Goal: Information Seeking & Learning: Learn about a topic

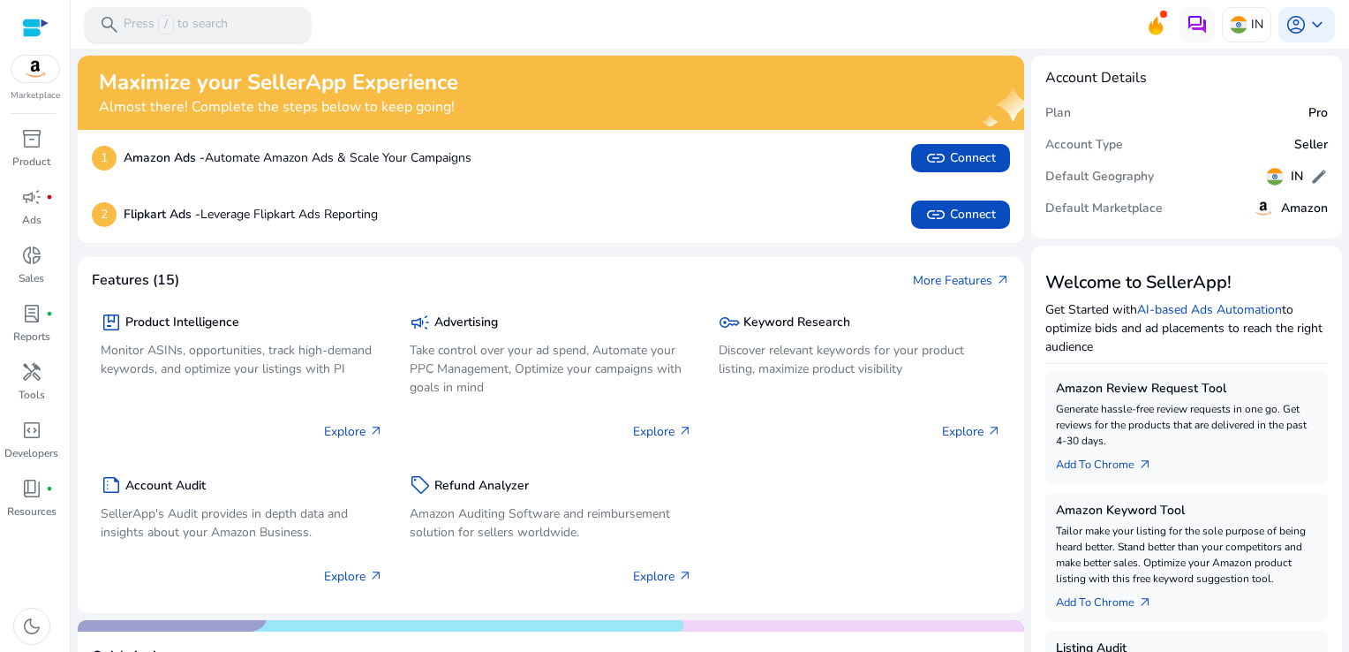
click at [205, 18] on p "Press / to search" at bounding box center [176, 24] width 104 height 19
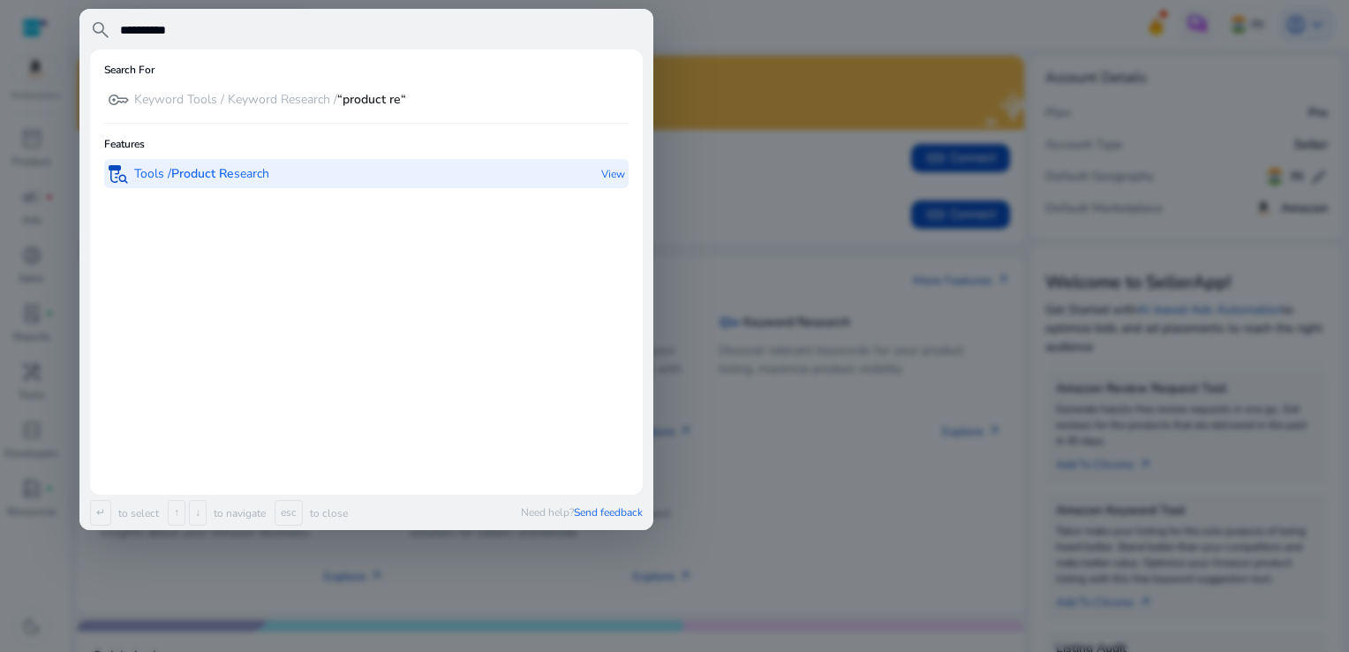
type input "**********"
click at [209, 184] on div "lab_research Tools / Product Re search" at bounding box center [189, 173] width 162 height 29
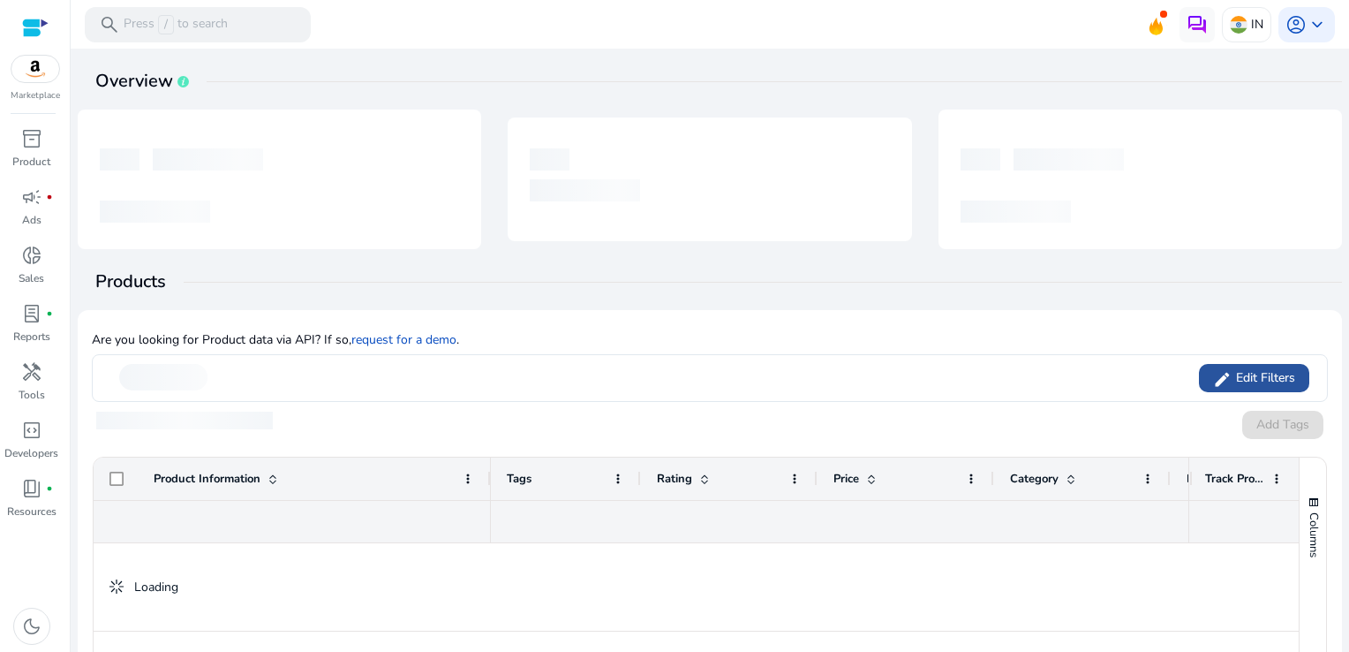
click at [1240, 377] on span "Edit Filters" at bounding box center [1264, 378] width 64 height 18
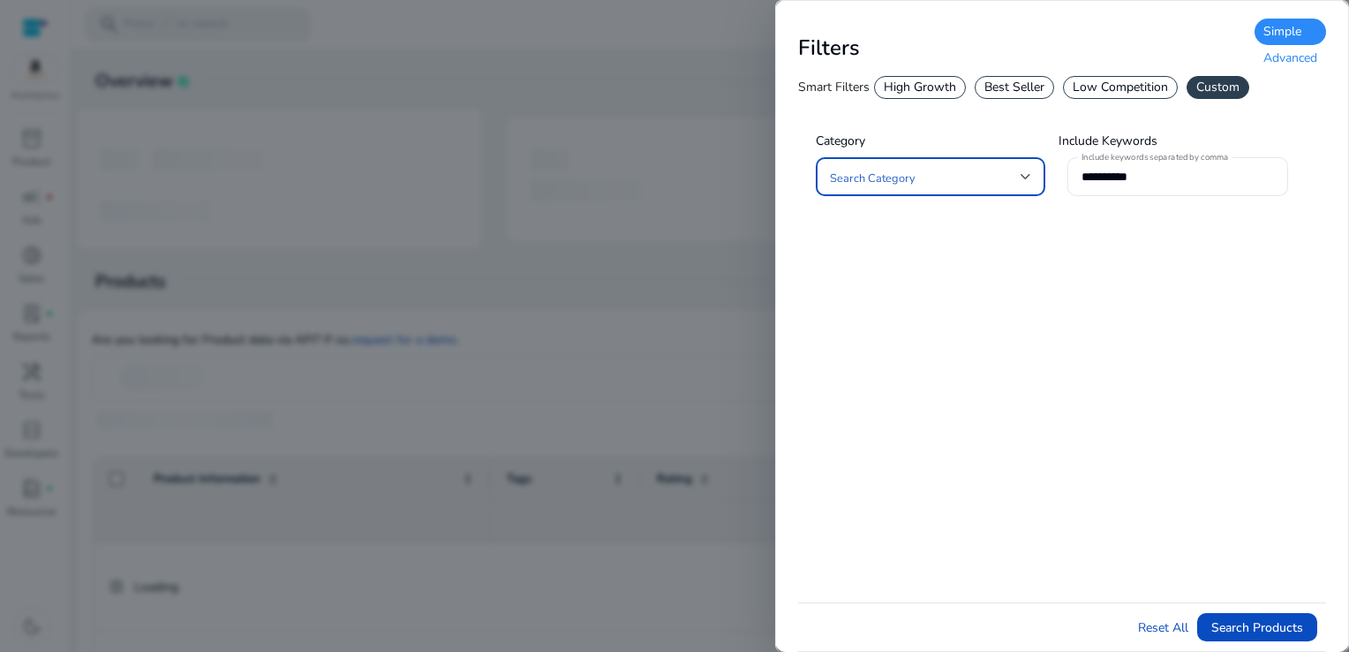
click at [900, 180] on span at bounding box center [925, 176] width 191 height 19
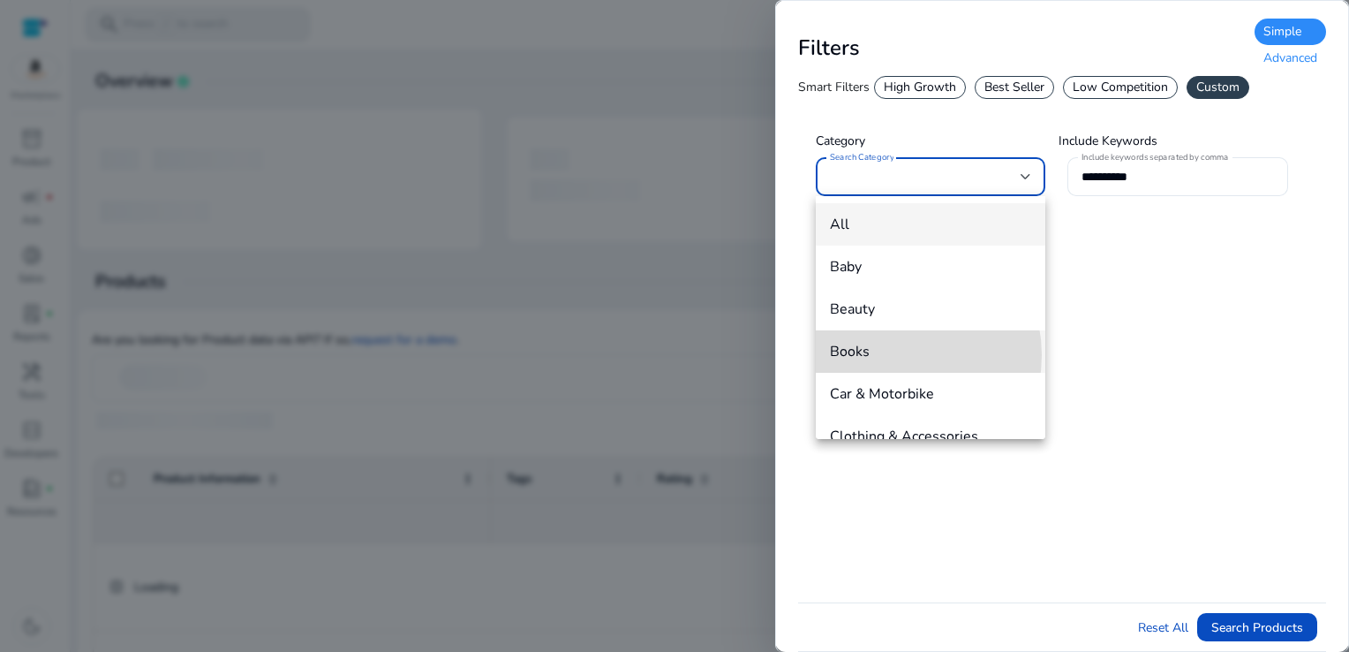
click at [890, 355] on span "Books" at bounding box center [930, 351] width 201 height 19
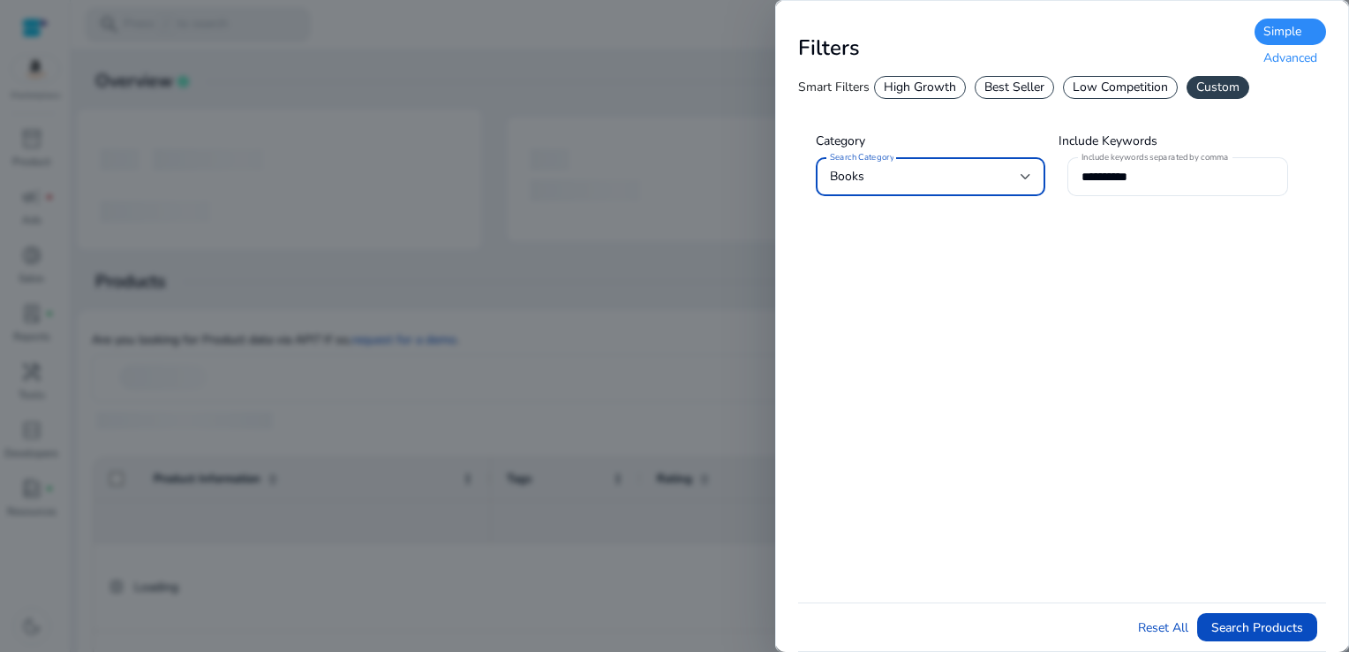
click at [1286, 54] on div "Advanced" at bounding box center [1291, 58] width 72 height 26
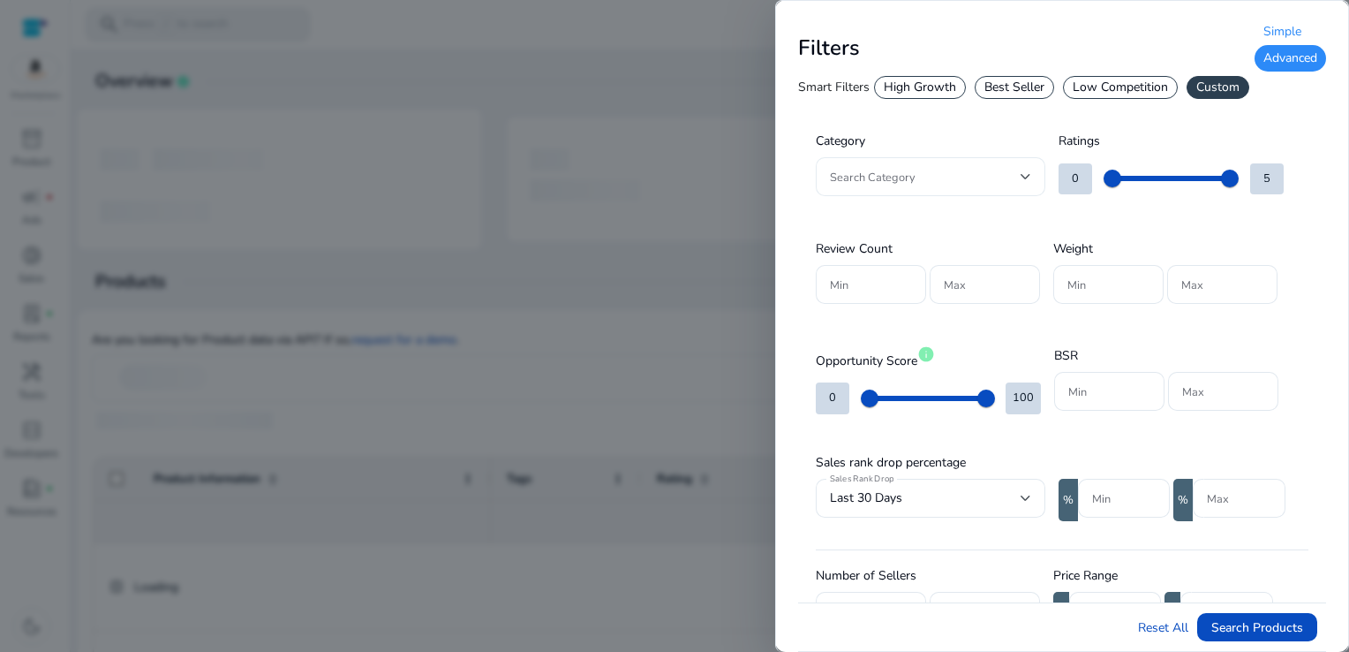
click at [996, 187] on div at bounding box center [930, 176] width 201 height 39
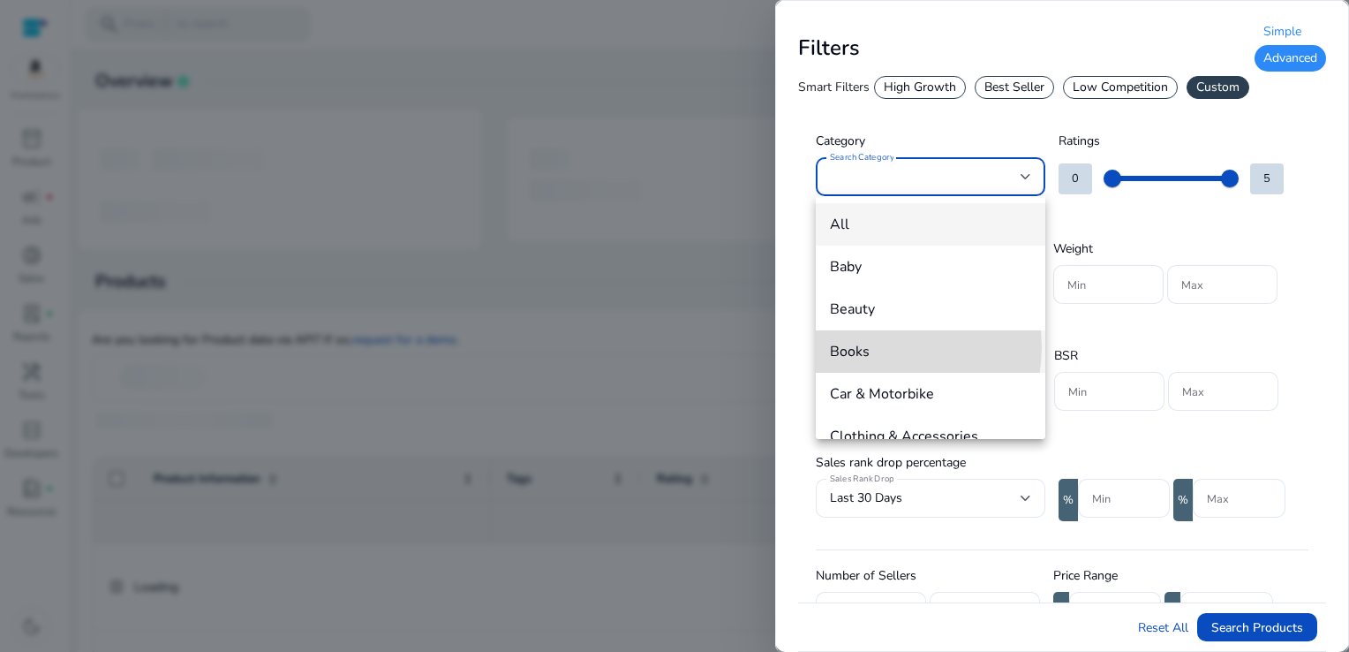
click at [881, 347] on span "Books" at bounding box center [930, 351] width 201 height 19
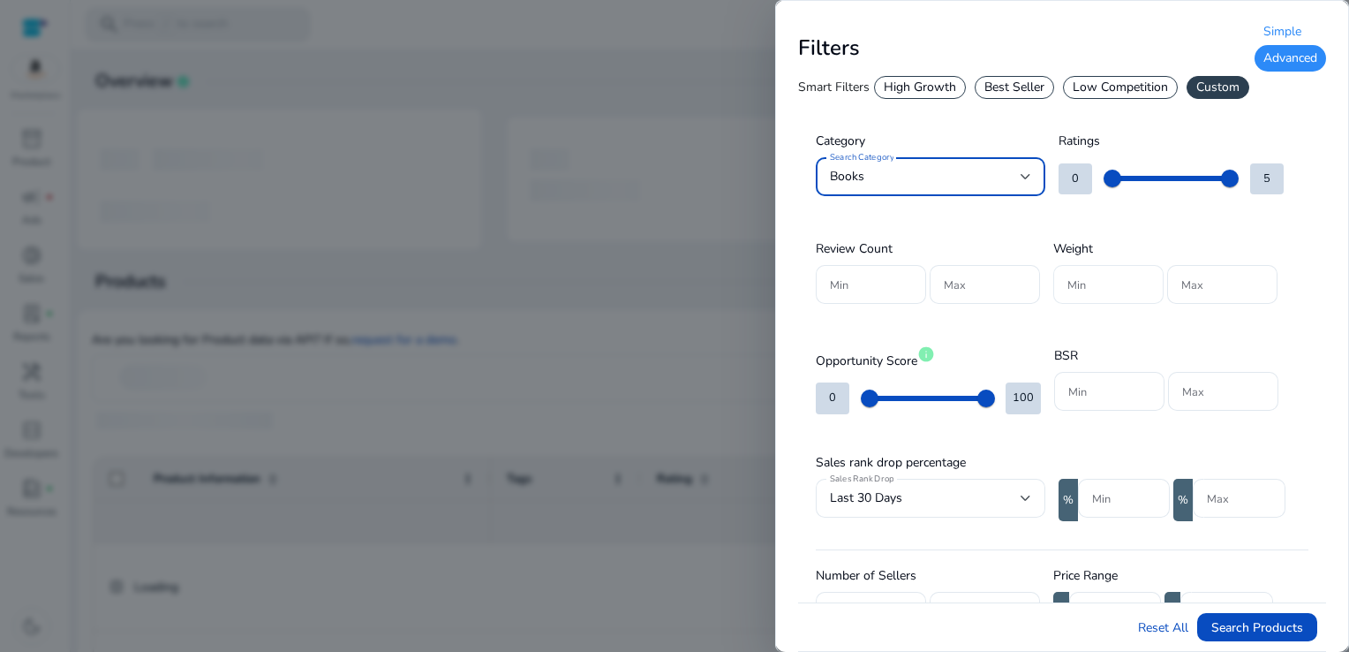
scroll to position [88, 0]
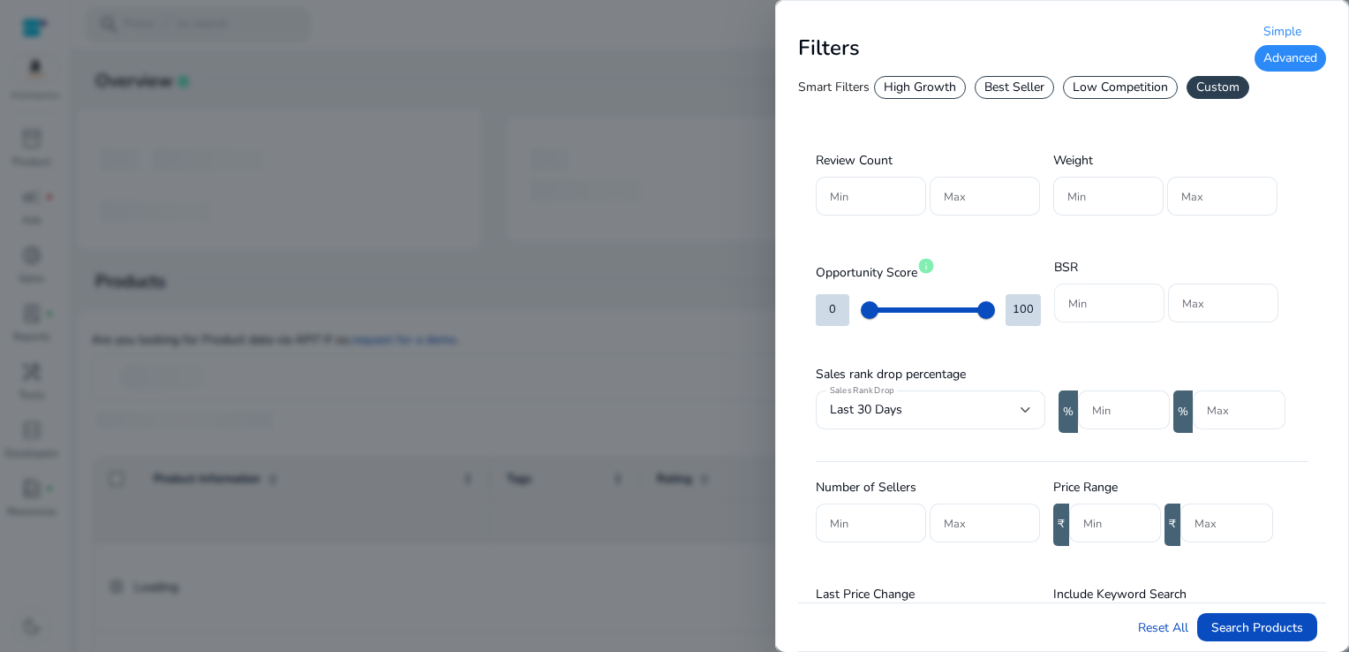
click at [1105, 295] on input "Min" at bounding box center [1110, 302] width 82 height 19
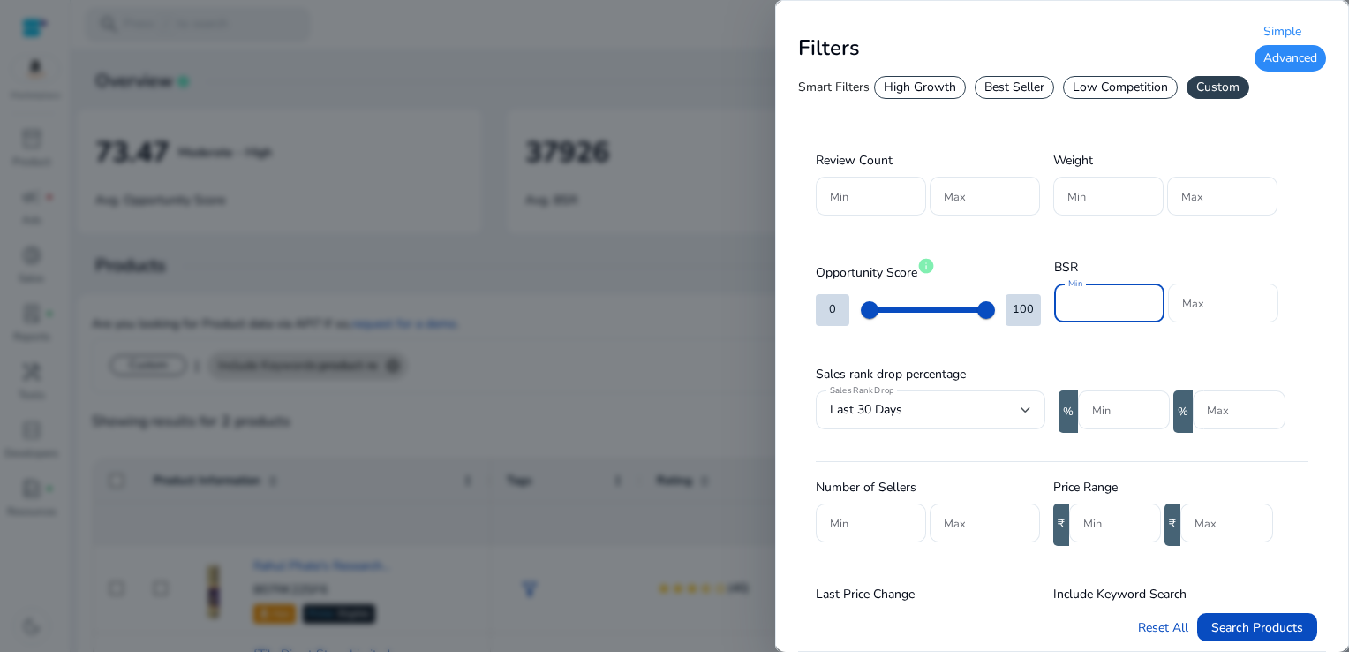
type input "*****"
click at [1208, 306] on input "Max" at bounding box center [1224, 302] width 82 height 19
type input "*"
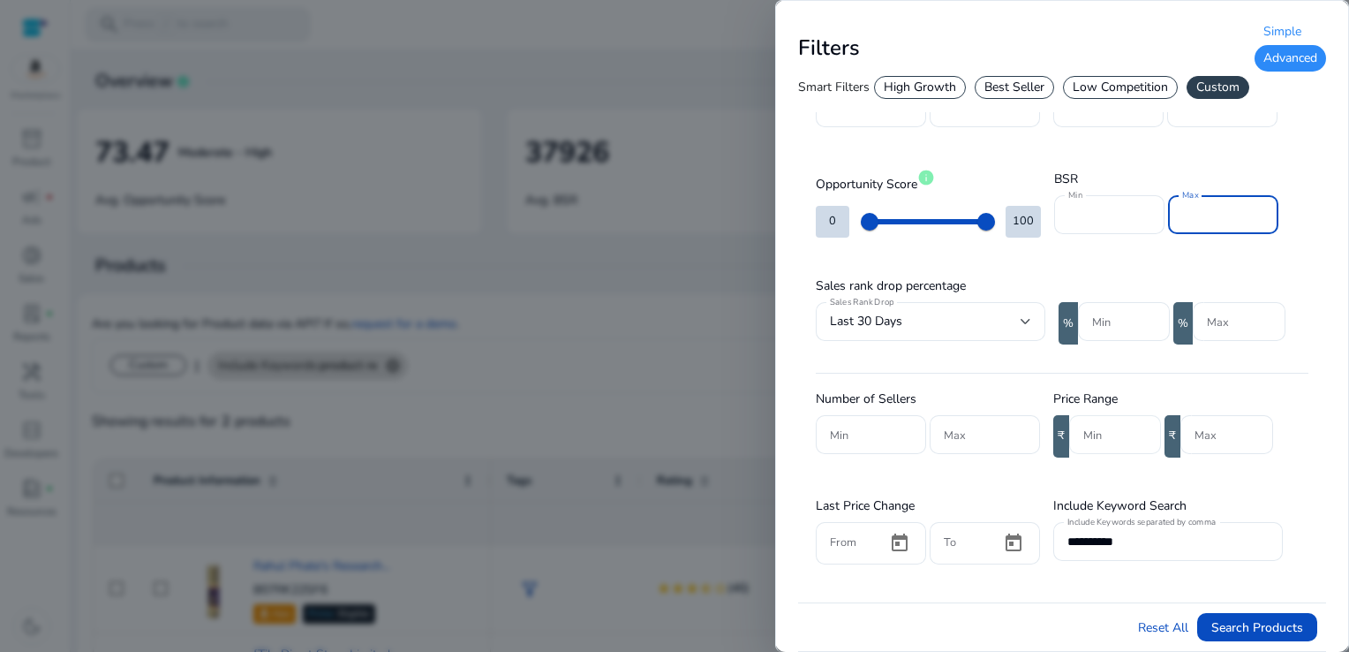
type input "*****"
click at [1094, 425] on input "Min" at bounding box center [1116, 434] width 64 height 19
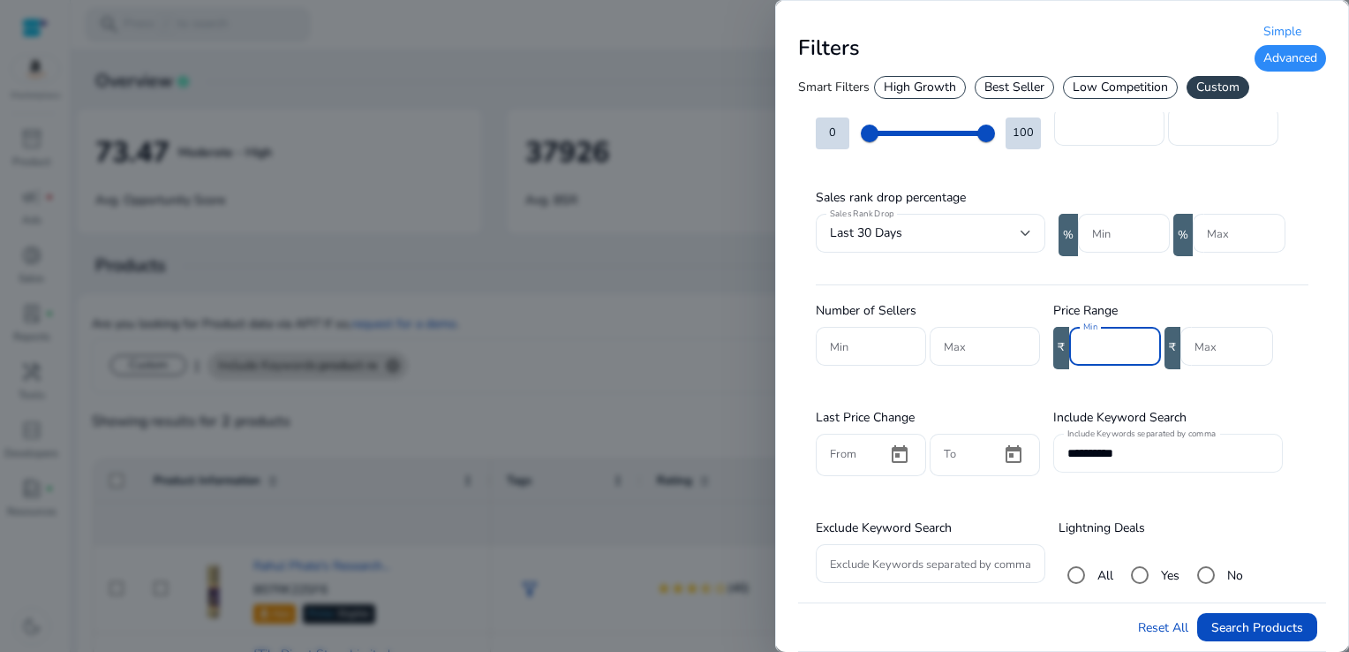
type input "***"
click at [1151, 444] on input "**********" at bounding box center [1168, 452] width 201 height 19
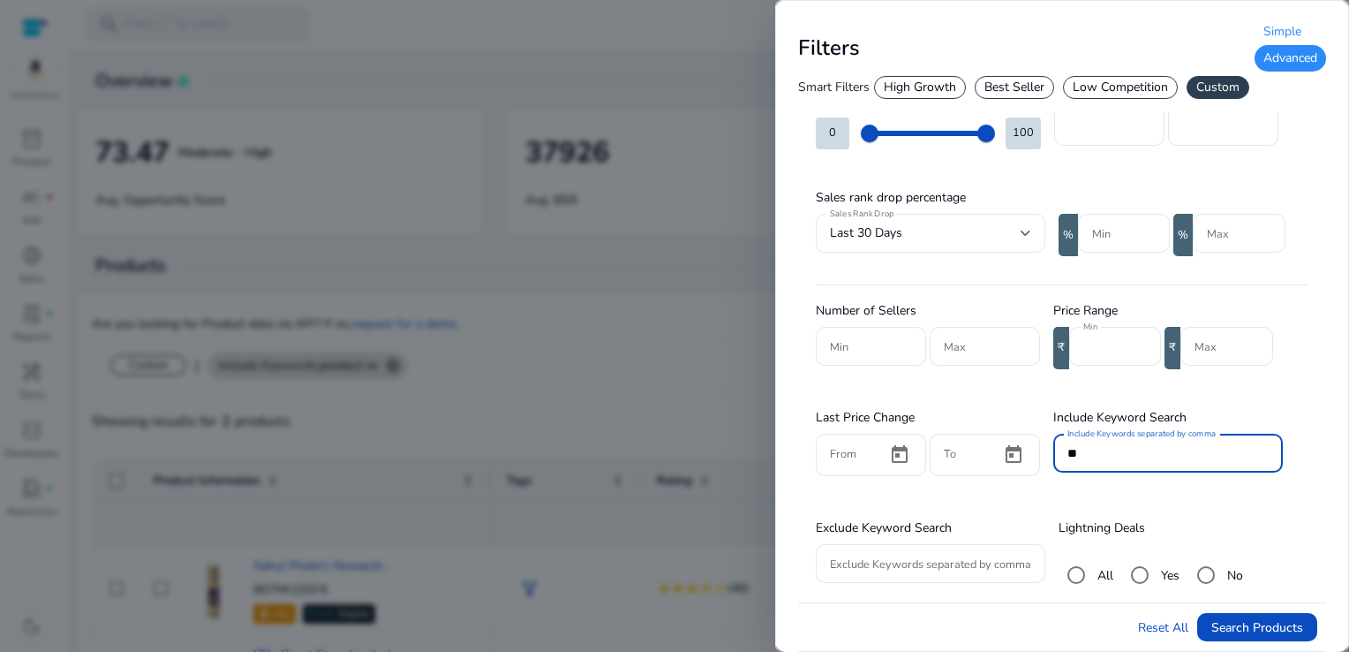
type input "*"
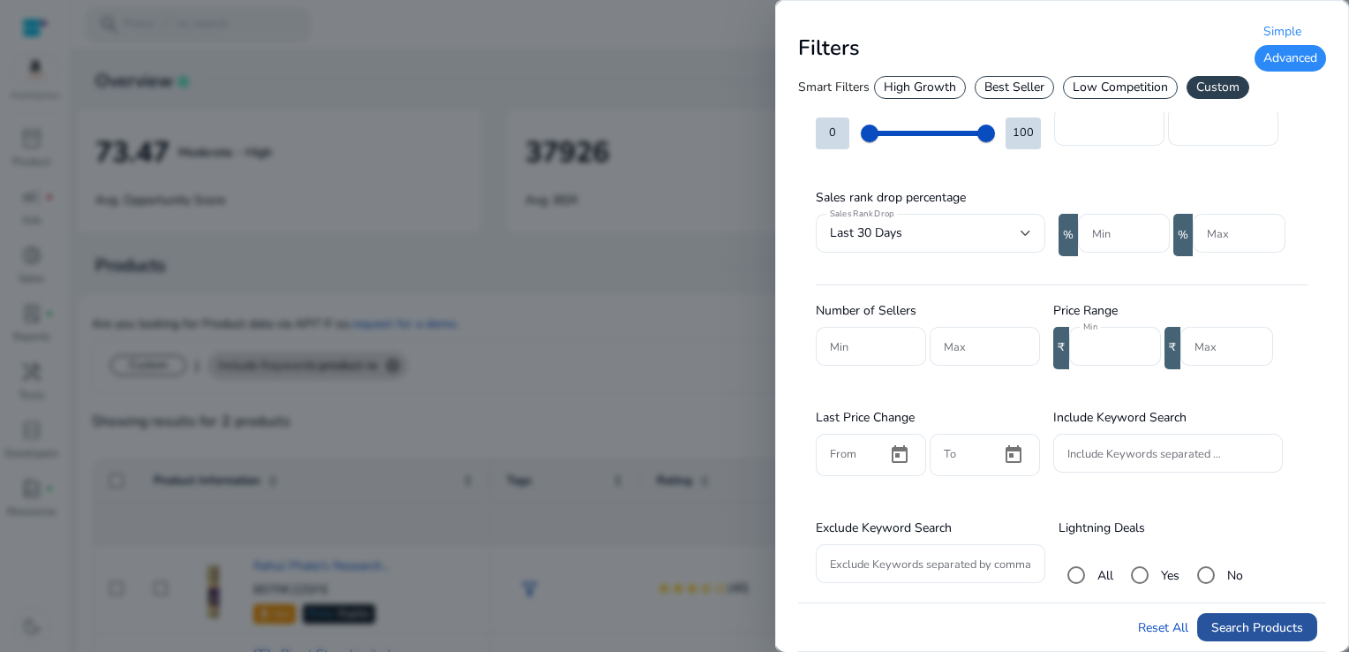
click at [1231, 634] on span "Search Products" at bounding box center [1258, 627] width 92 height 19
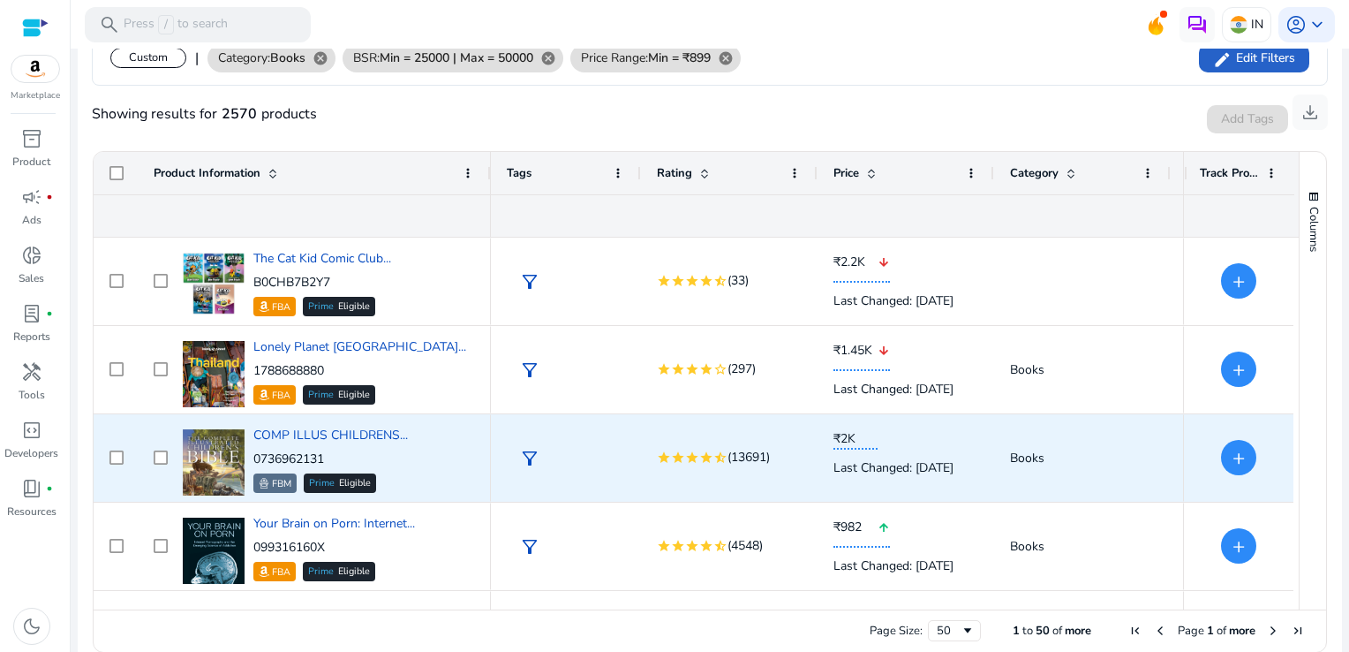
scroll to position [0, 0]
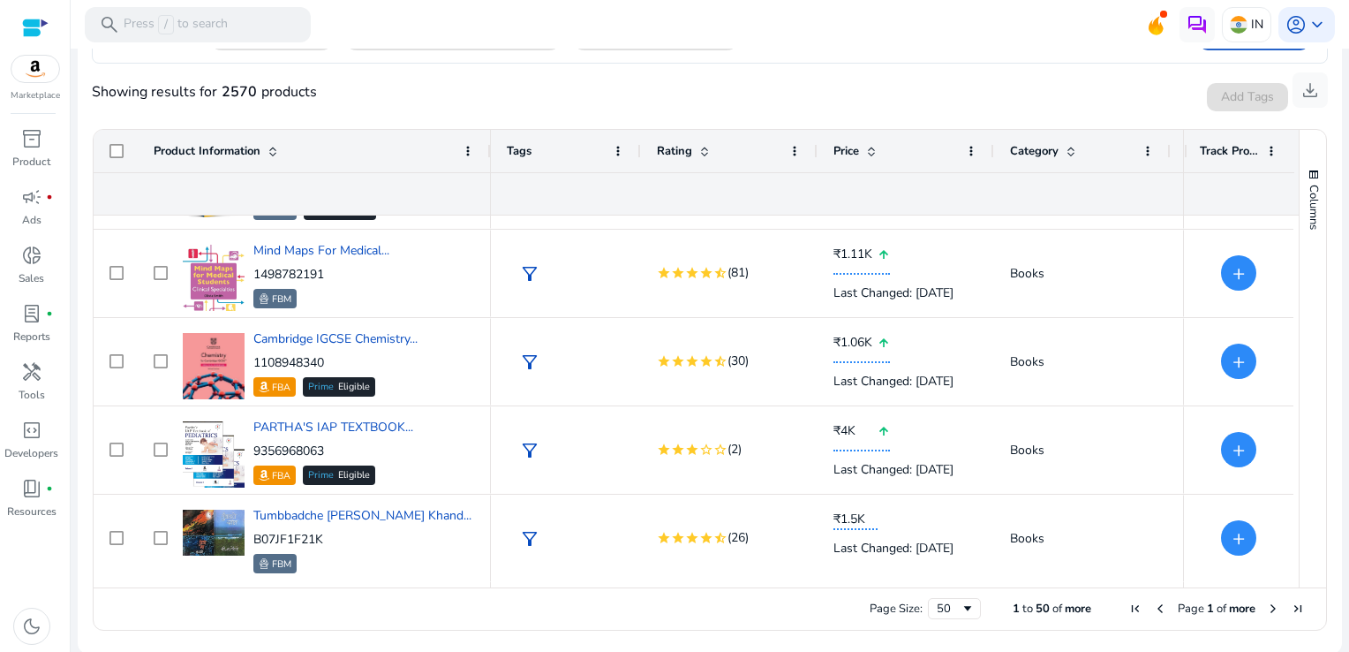
click at [1267, 606] on span "Next Page" at bounding box center [1273, 608] width 14 height 14
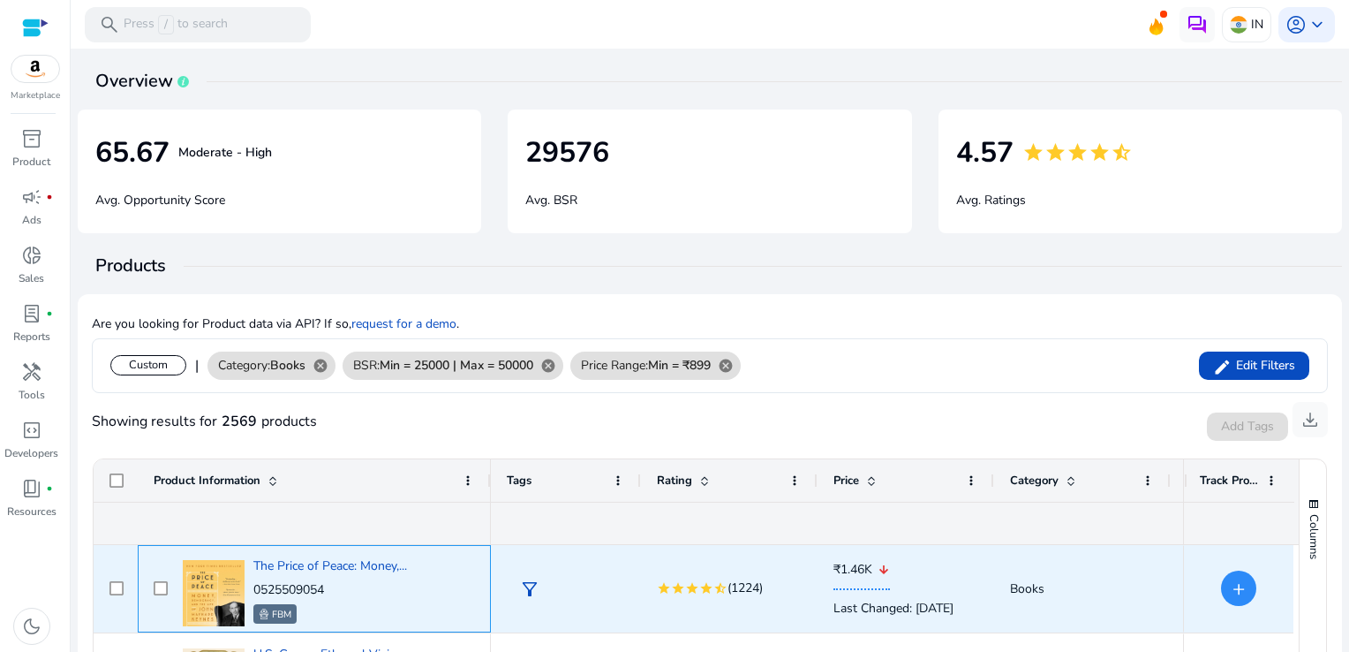
click at [251, 590] on div "The Price of Peace: Money,... 0525509054 FBM" at bounding box center [326, 588] width 297 height 75
copy p "0525509054"
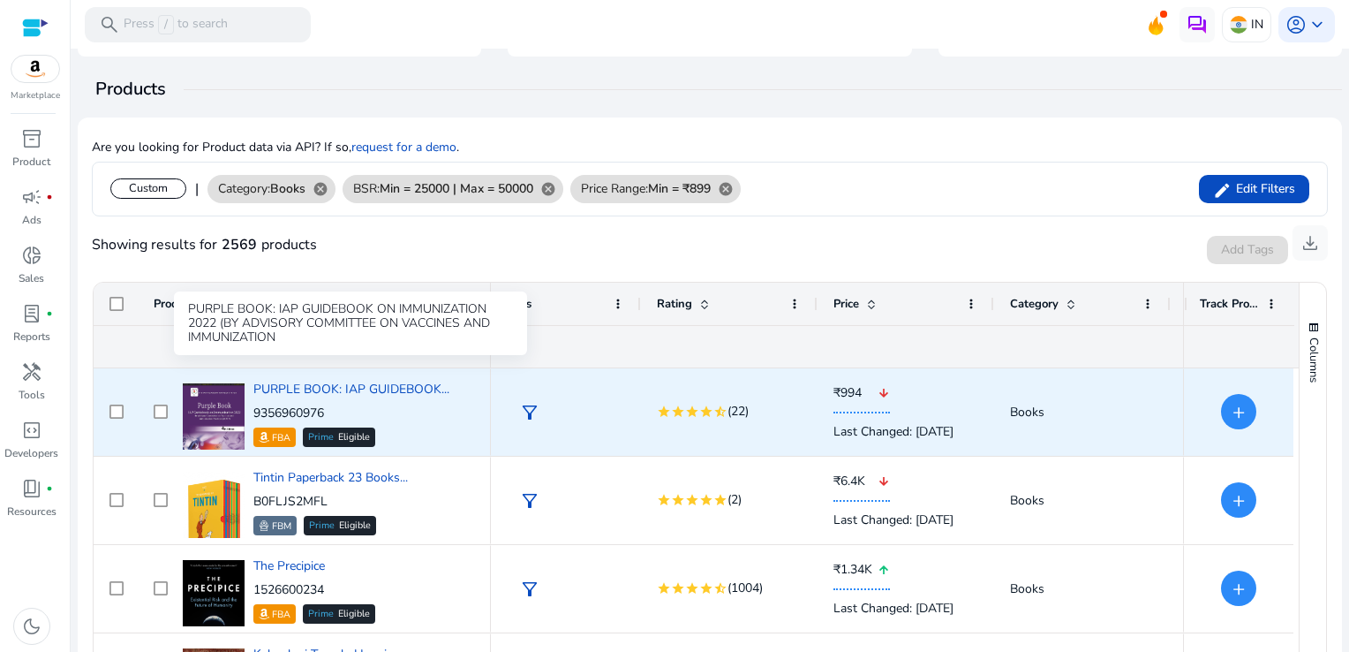
scroll to position [1060, 0]
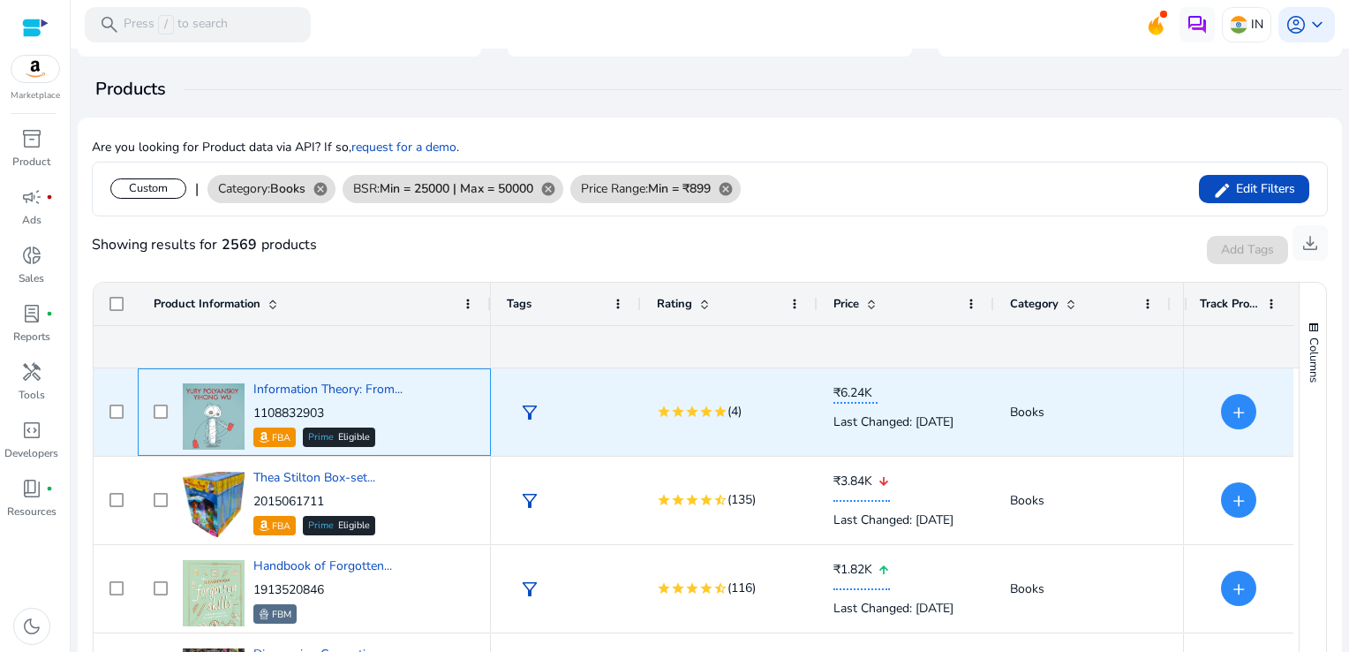
drag, startPoint x: 336, startPoint y: 406, endPoint x: 251, endPoint y: 408, distance: 84.8
click at [251, 408] on div "Information Theory: From... 1108832903 FBA Prime Eligible" at bounding box center [326, 411] width 297 height 75
copy p "1108832903"
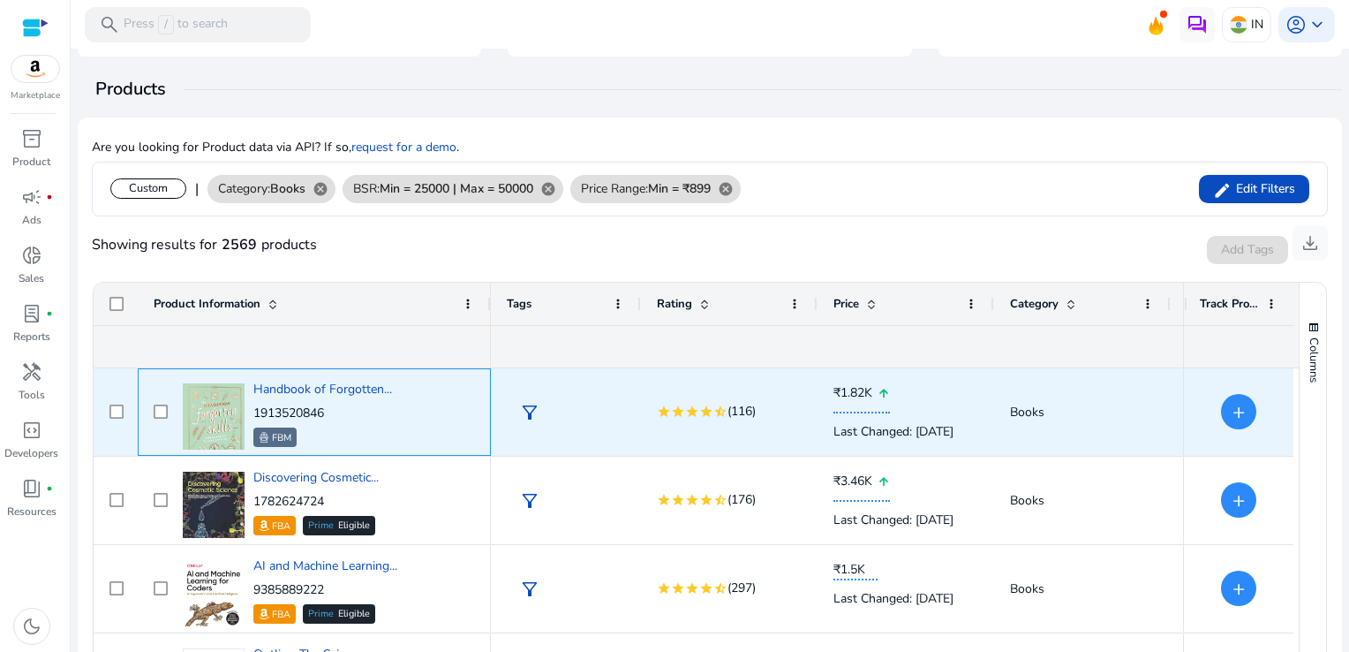
drag, startPoint x: 344, startPoint y: 409, endPoint x: 252, endPoint y: 415, distance: 92.1
click at [252, 415] on div "Handbook of Forgotten... 1913520846 FBM" at bounding box center [326, 411] width 297 height 75
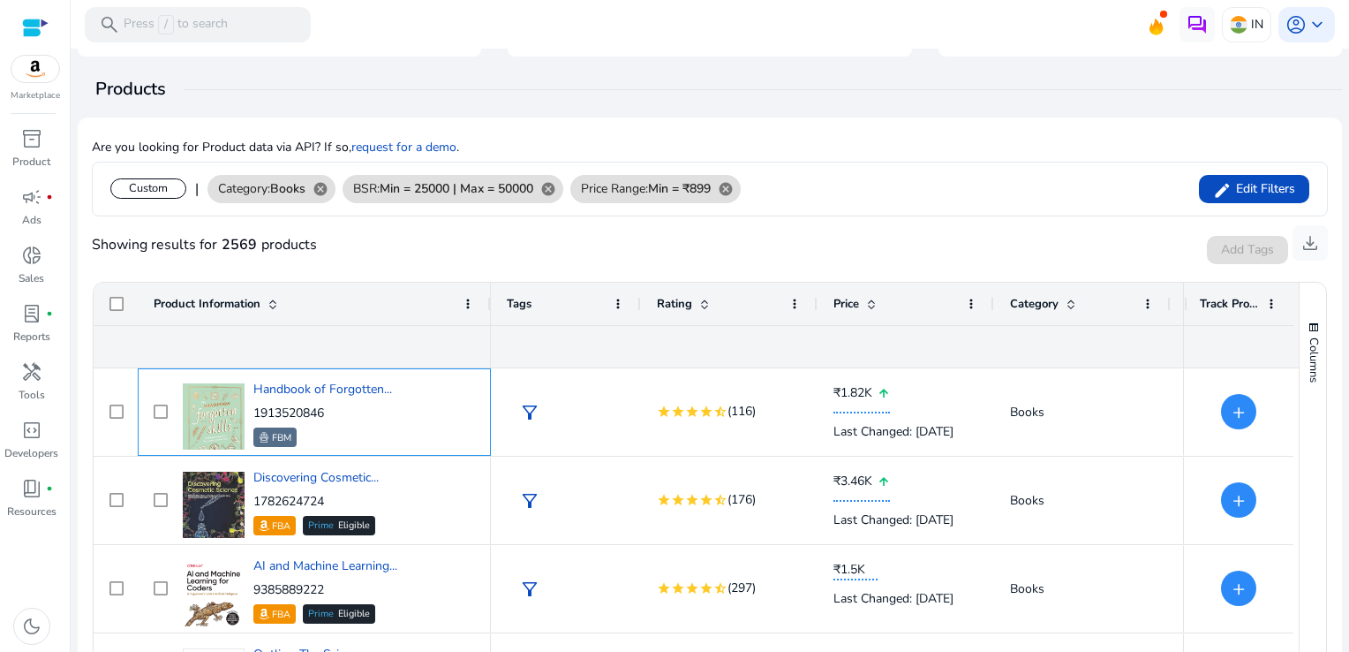
copy p "1913520846"
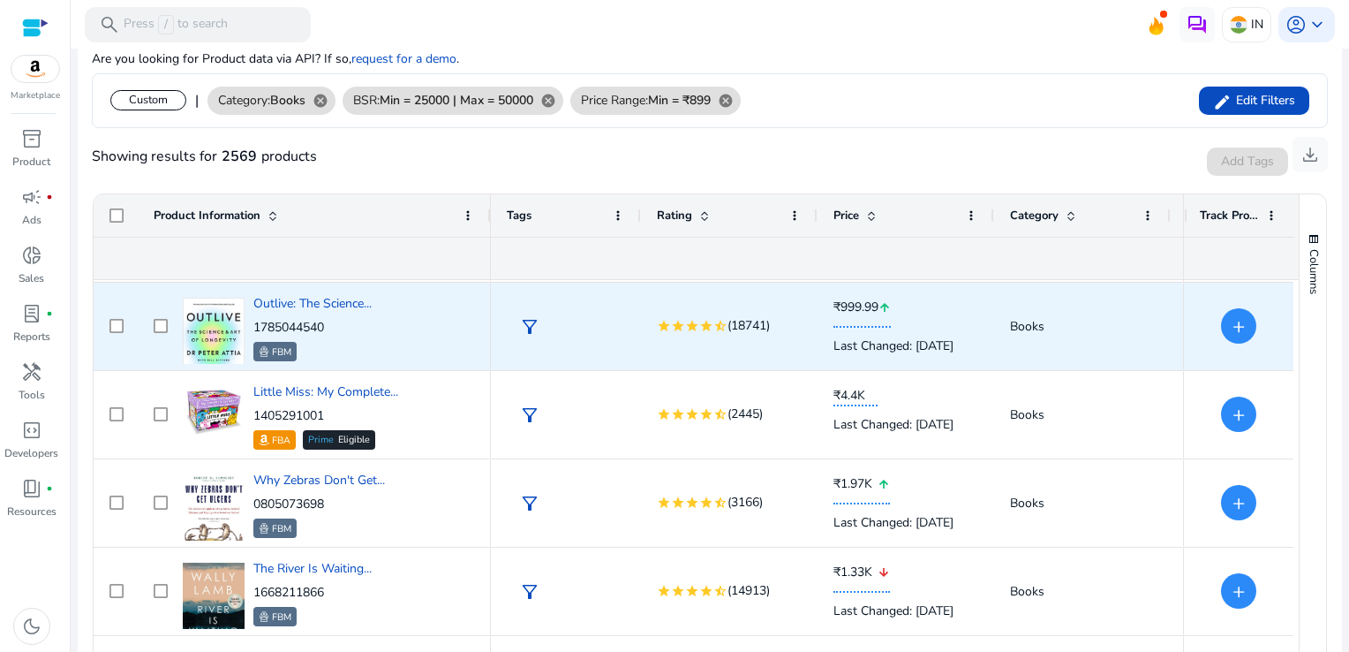
scroll to position [2031, 0]
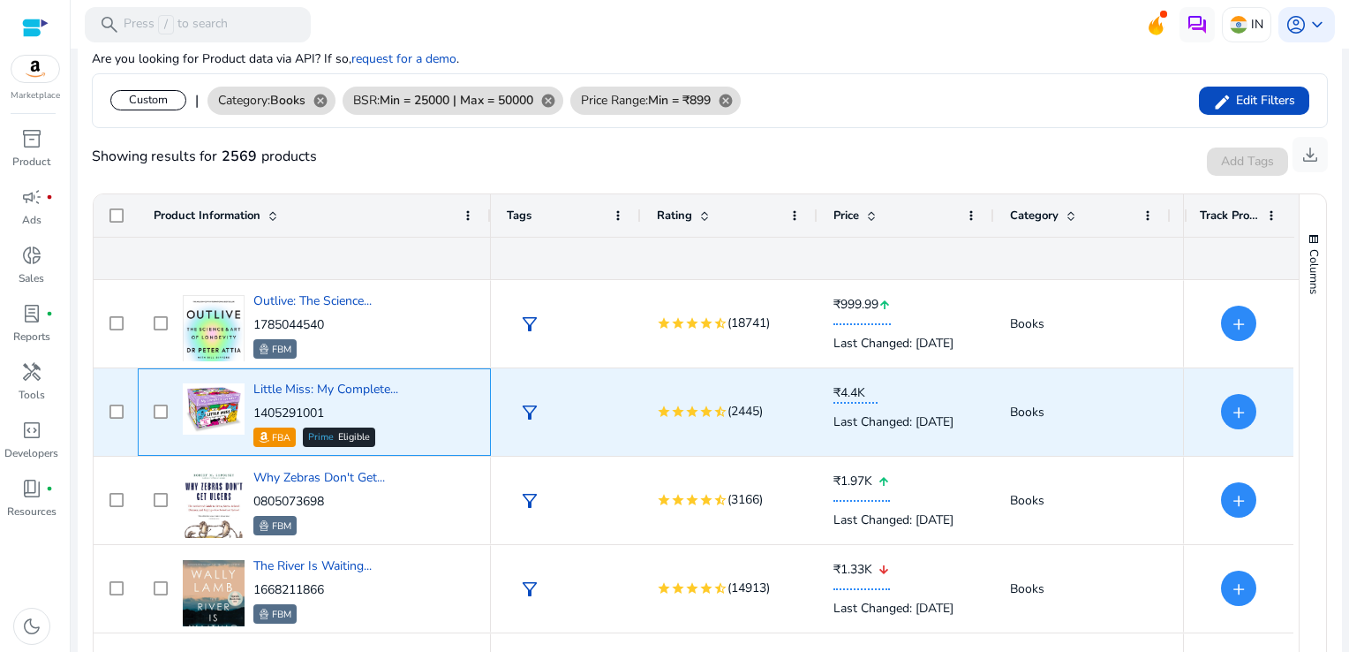
drag, startPoint x: 329, startPoint y: 413, endPoint x: 254, endPoint y: 414, distance: 75.1
click at [254, 414] on p "1405291001" at bounding box center [325, 413] width 145 height 18
copy p "1405291001"
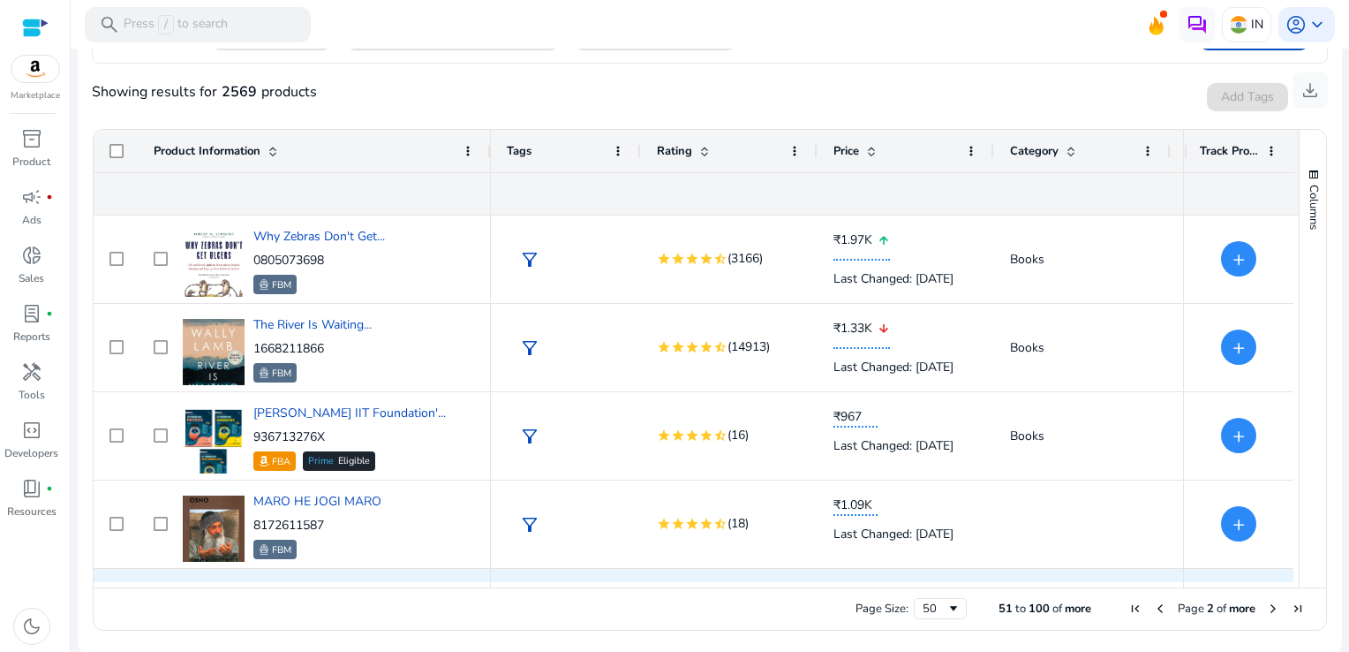
scroll to position [2561, 0]
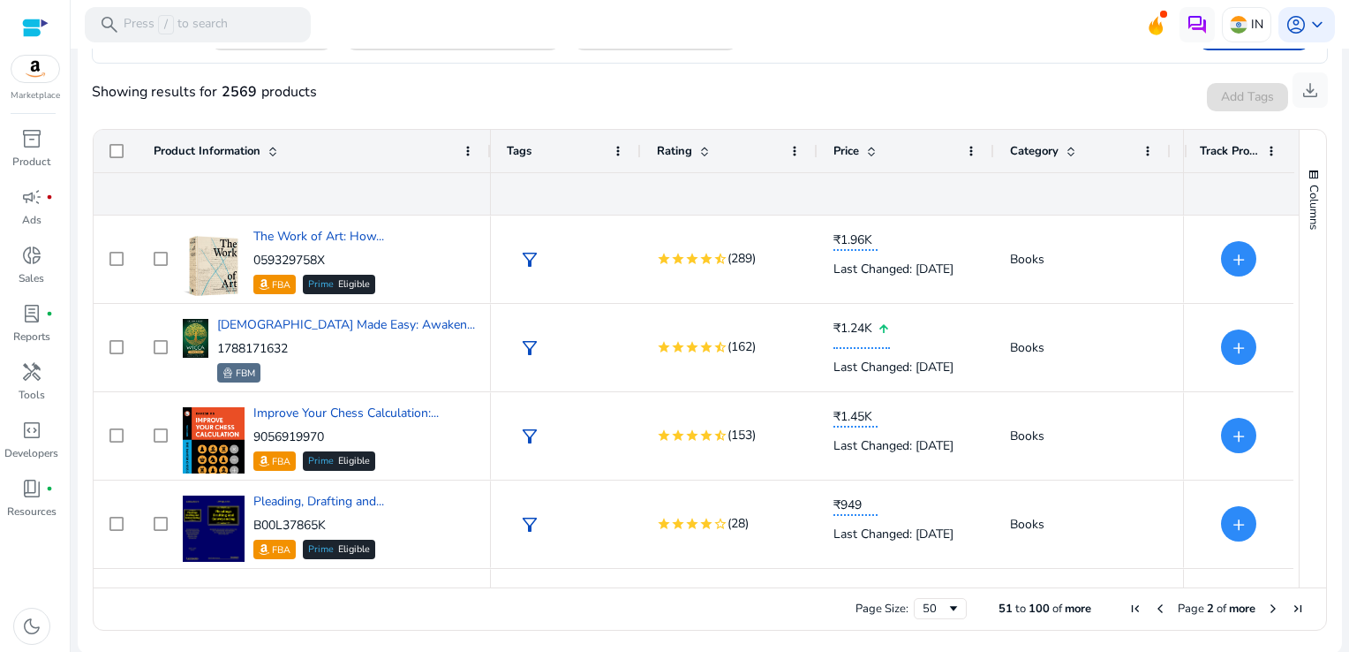
click at [1271, 609] on span "Next Page" at bounding box center [1273, 608] width 14 height 14
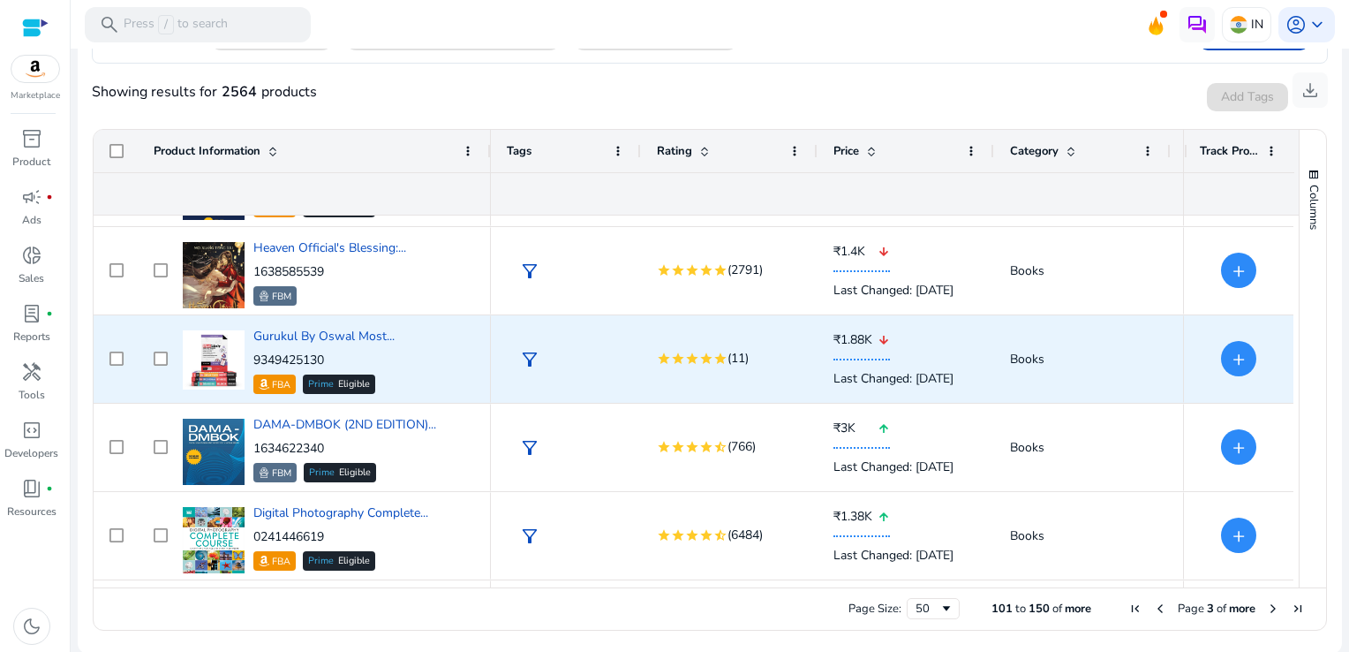
scroll to position [795, 0]
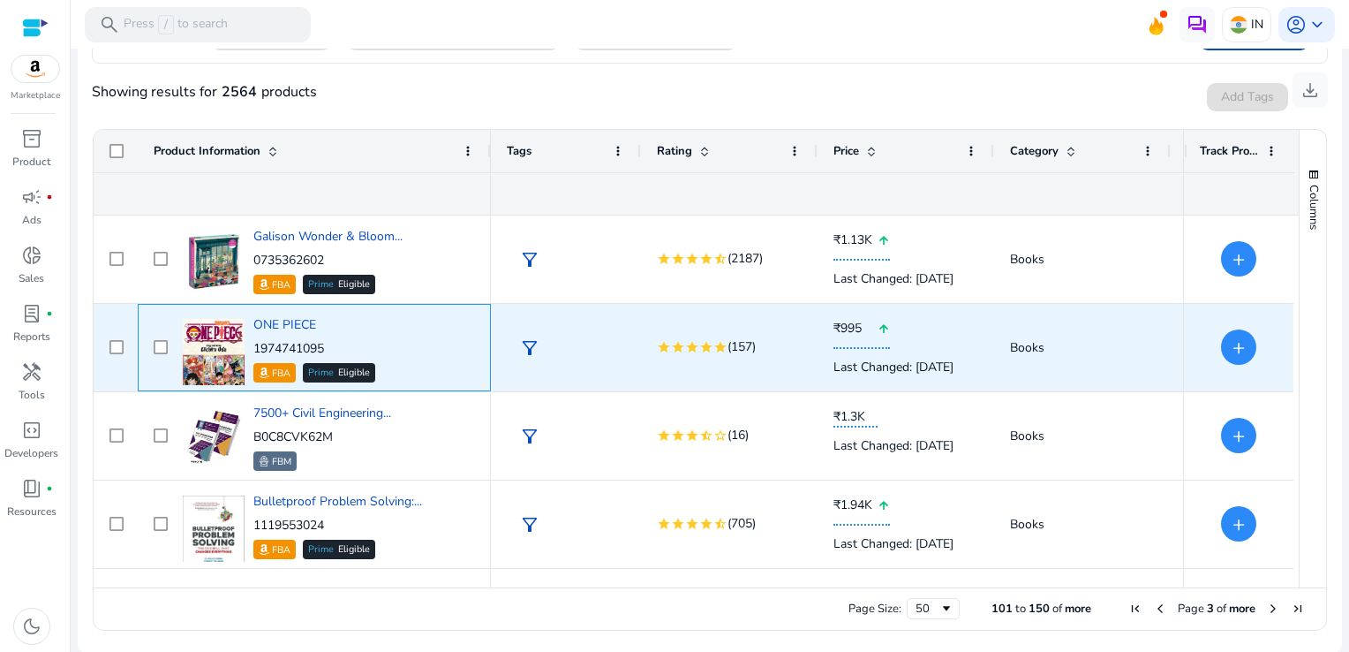
drag, startPoint x: 329, startPoint y: 349, endPoint x: 251, endPoint y: 348, distance: 77.7
click at [251, 348] on div "ONE PIECE 1974741095 FBA Prime Eligible" at bounding box center [326, 347] width 297 height 75
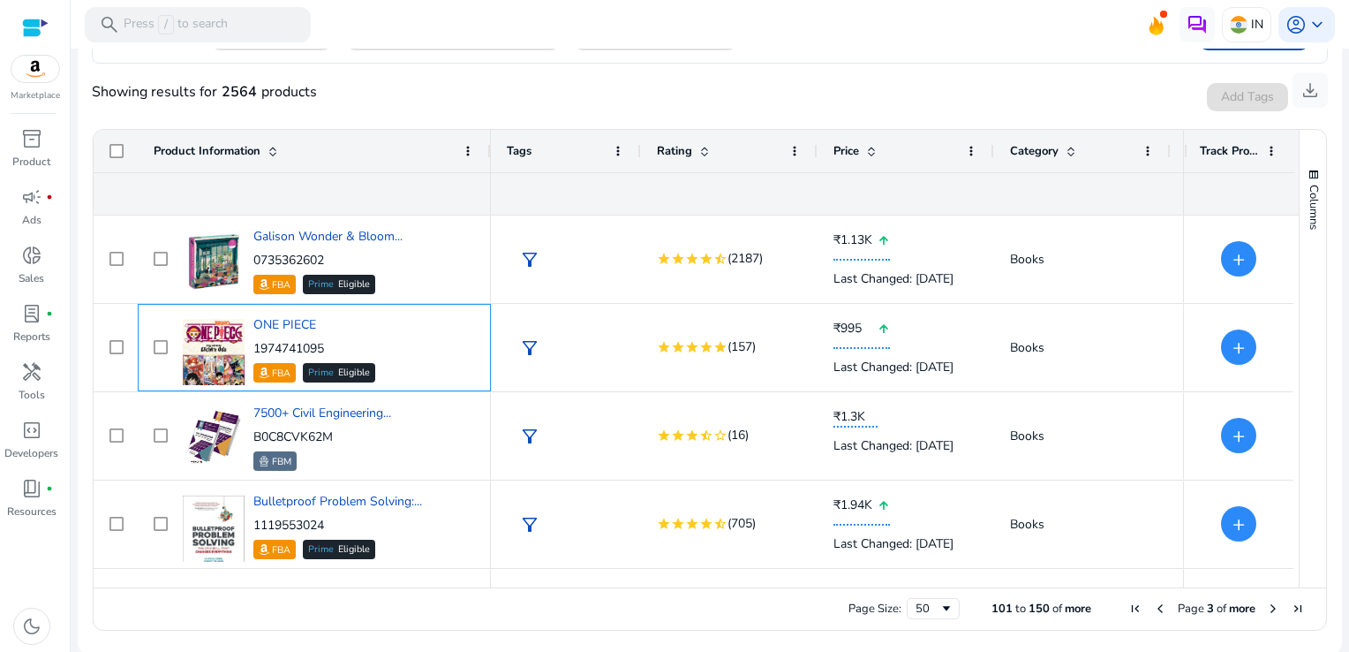
copy p "1974741095"
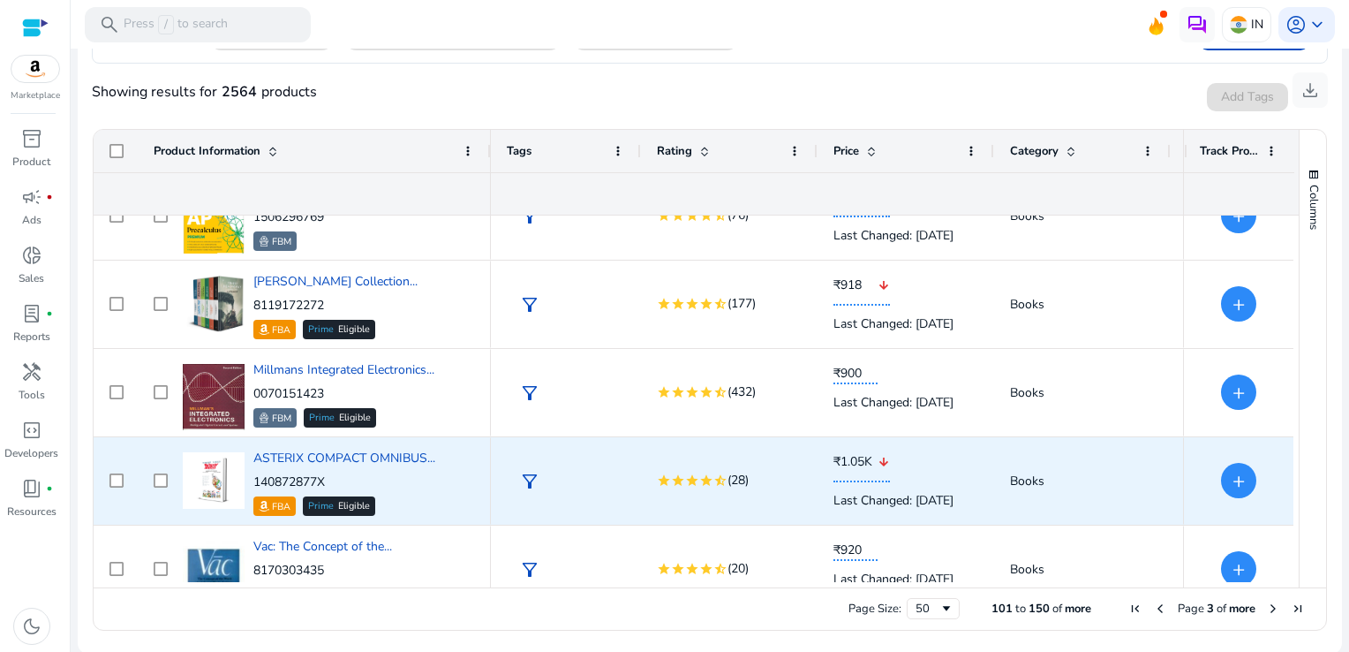
scroll to position [4048, 0]
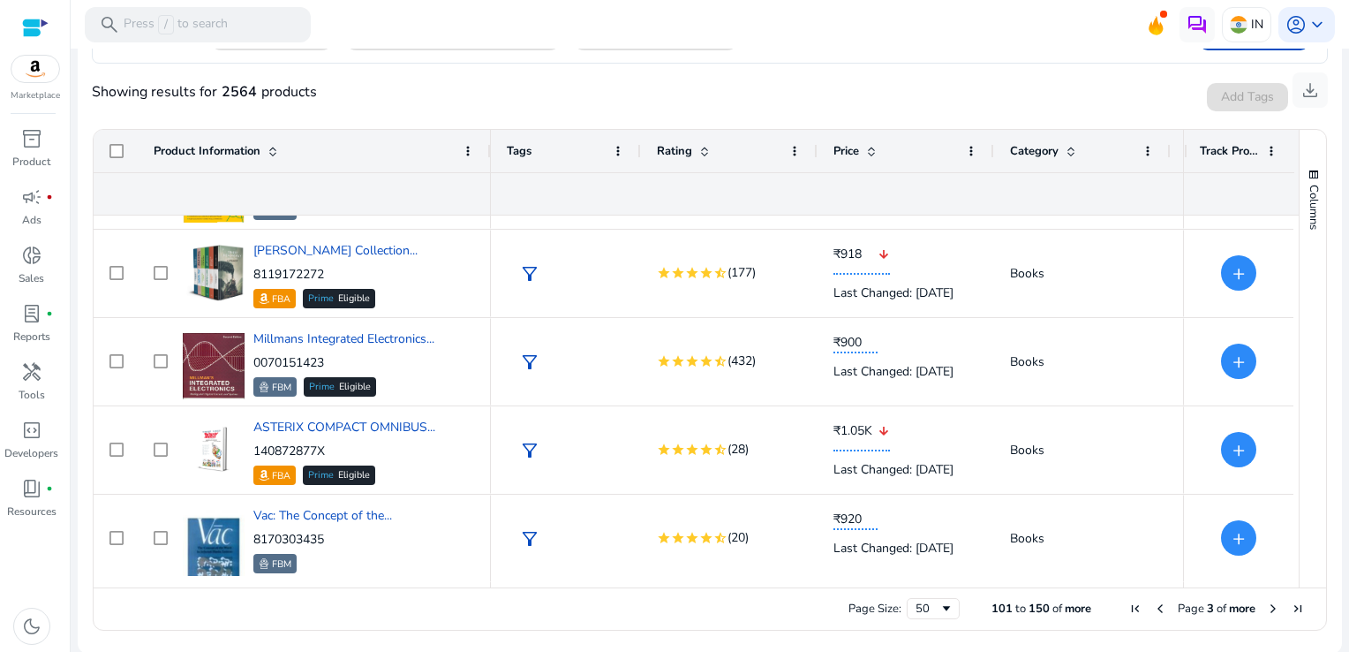
click at [1269, 609] on span "Next Page" at bounding box center [1273, 608] width 14 height 14
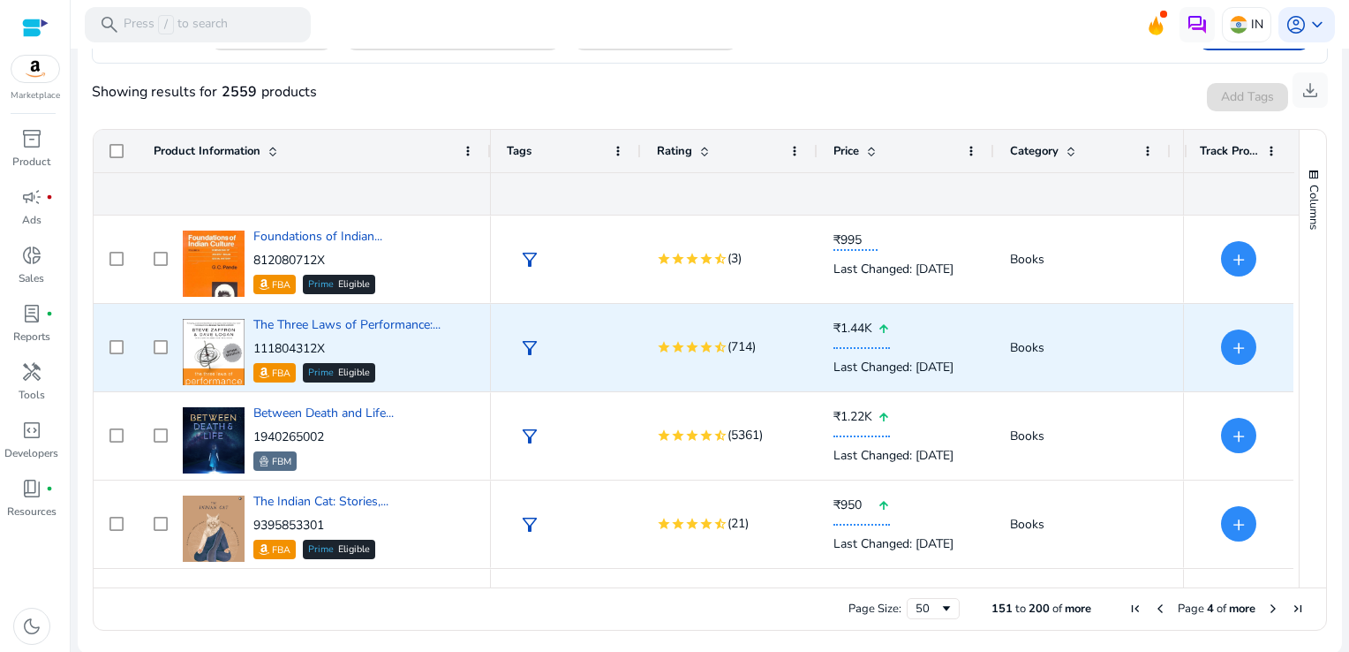
scroll to position [0, 0]
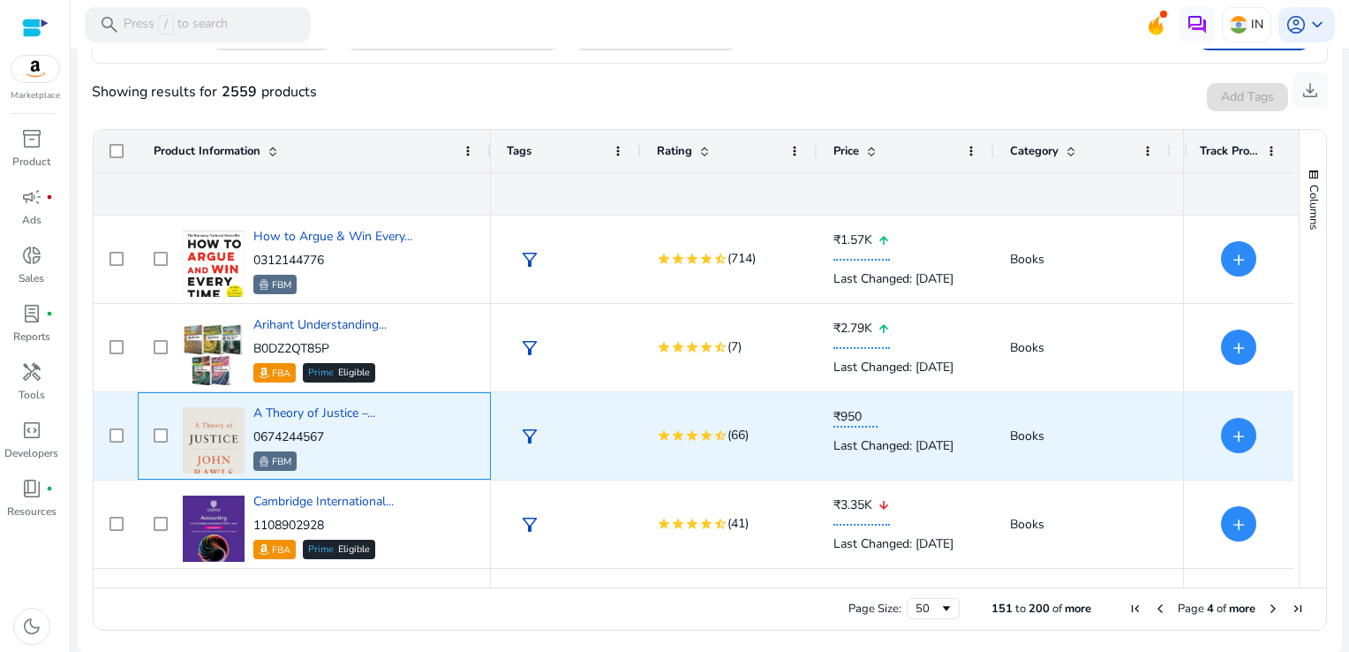
drag, startPoint x: 339, startPoint y: 433, endPoint x: 253, endPoint y: 436, distance: 85.7
click at [253, 436] on p "0674244567" at bounding box center [314, 437] width 122 height 18
copy p "0674244567"
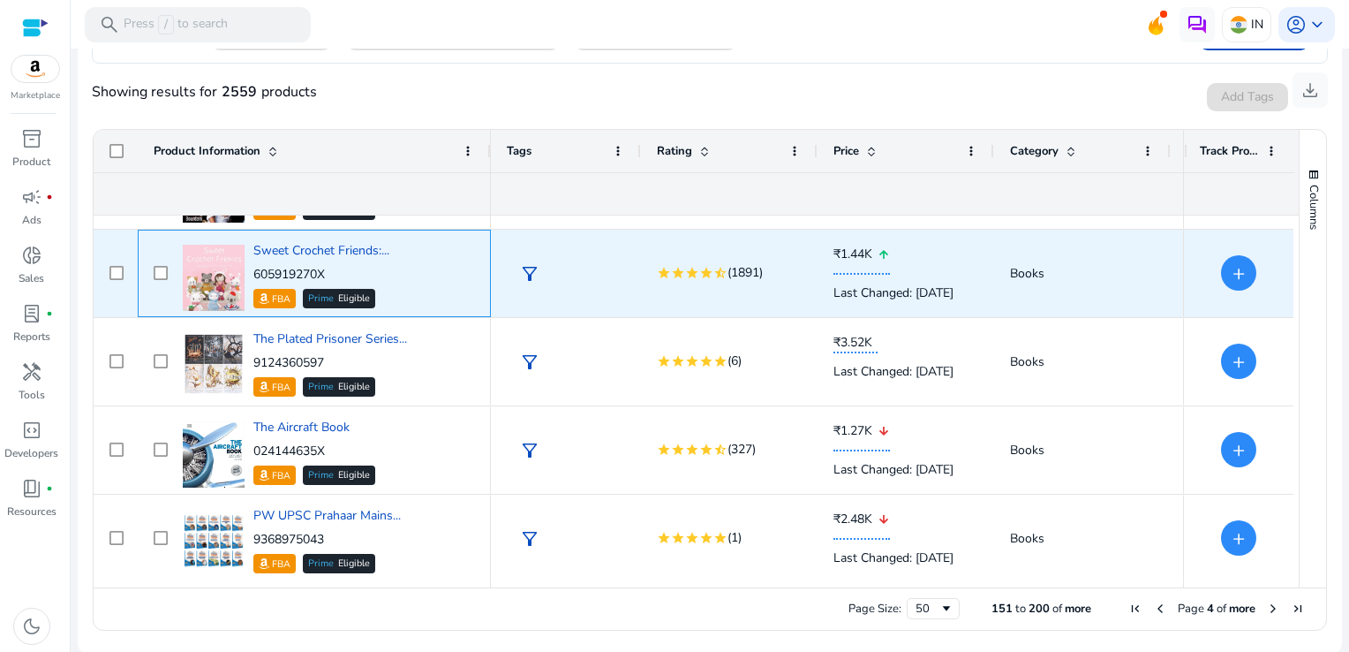
drag, startPoint x: 339, startPoint y: 274, endPoint x: 255, endPoint y: 271, distance: 83.9
click at [255, 271] on p "605919270X" at bounding box center [321, 275] width 136 height 18
copy p "605919270X"
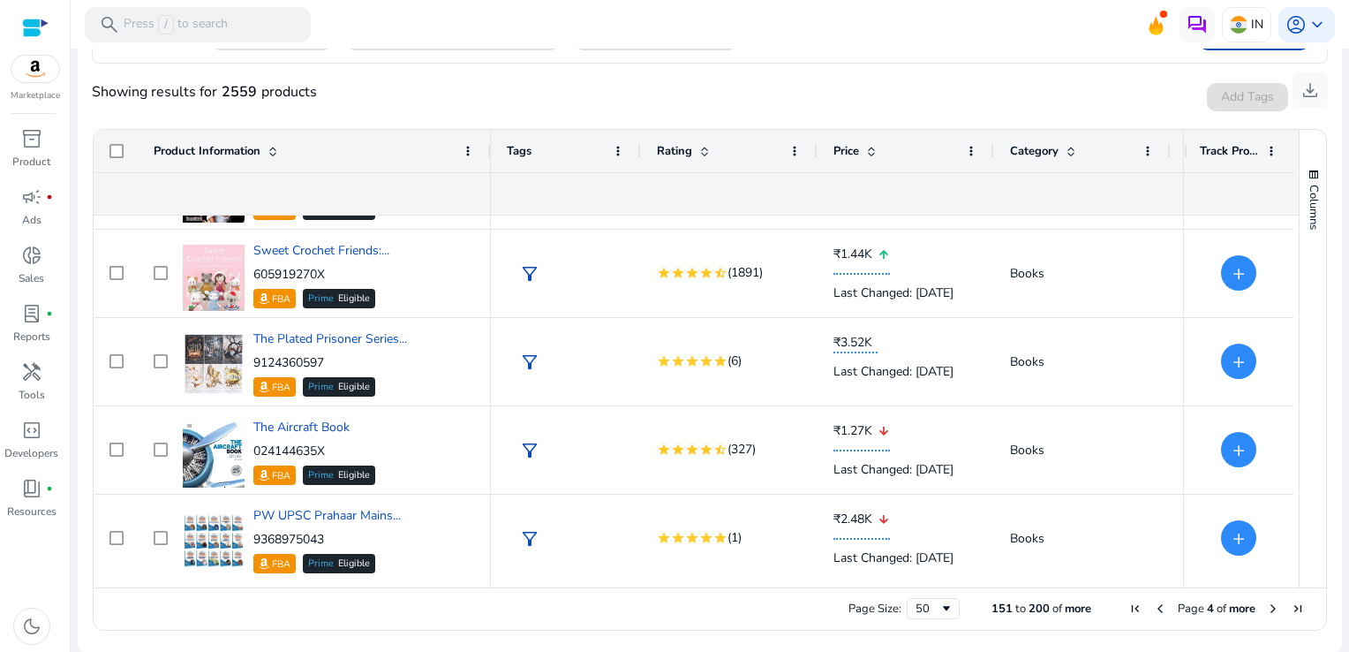
click at [1266, 606] on span "Next Page" at bounding box center [1273, 608] width 14 height 14
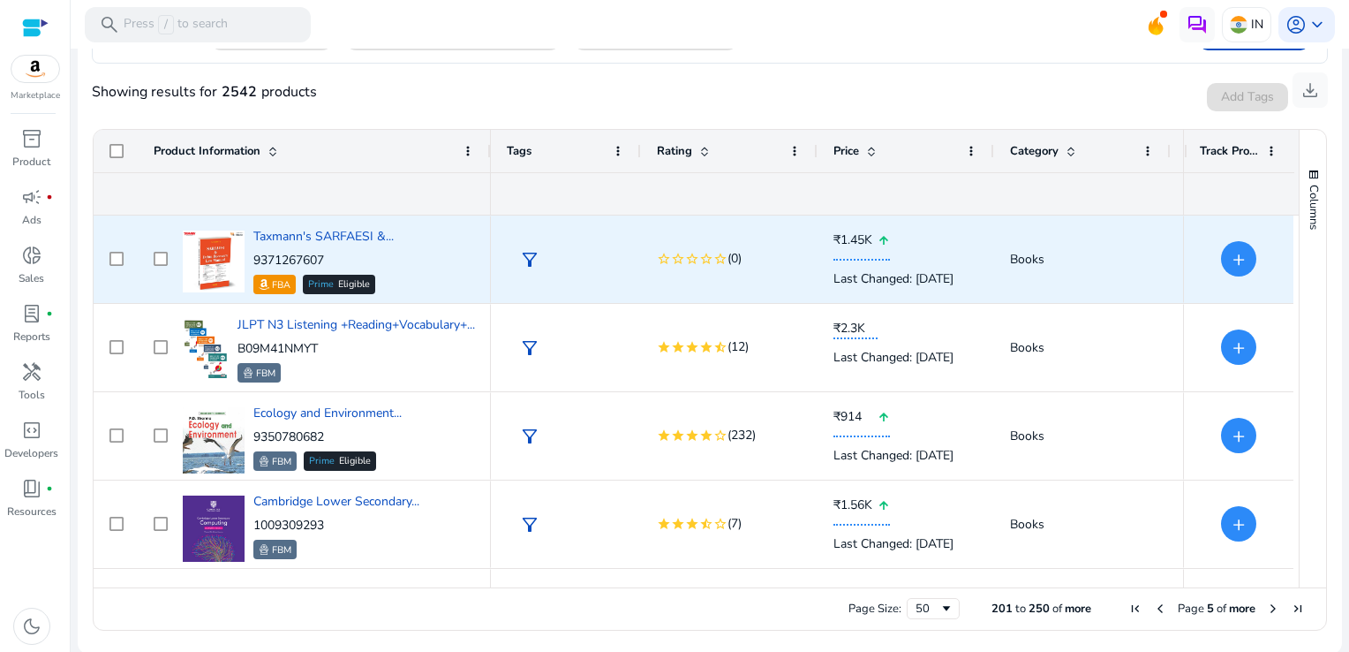
scroll to position [795, 0]
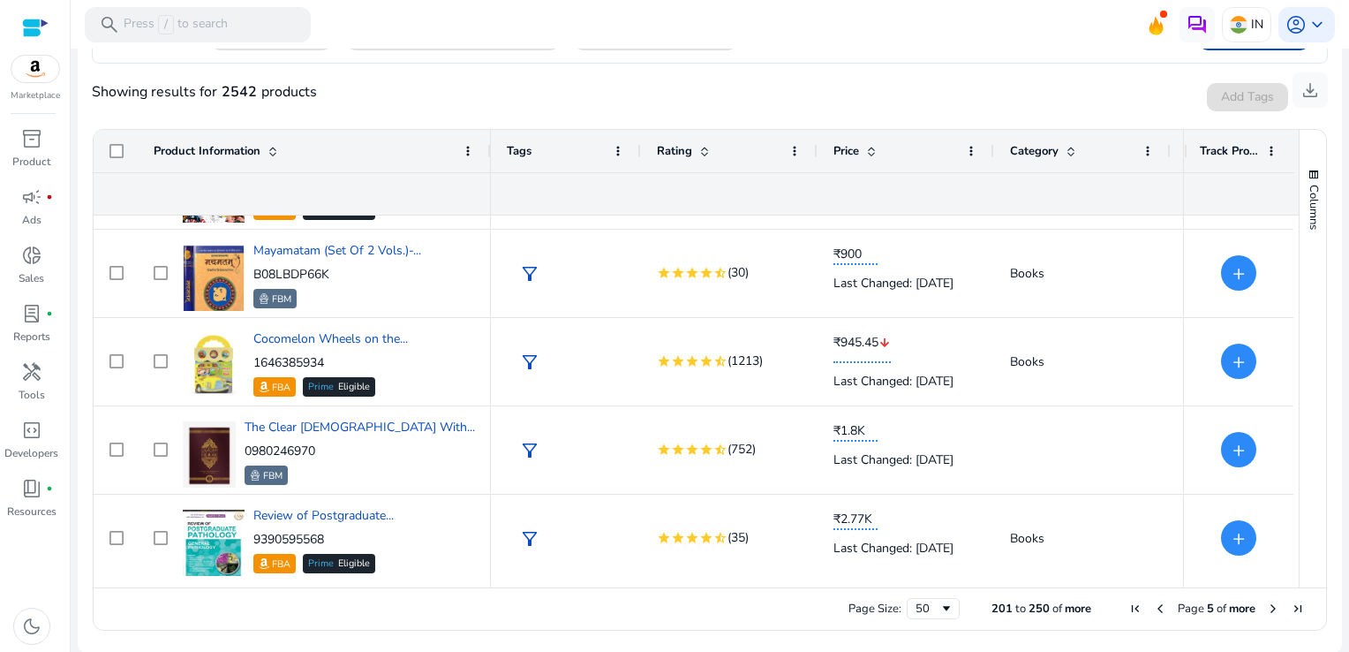
click at [1266, 606] on span "Next Page" at bounding box center [1273, 608] width 14 height 14
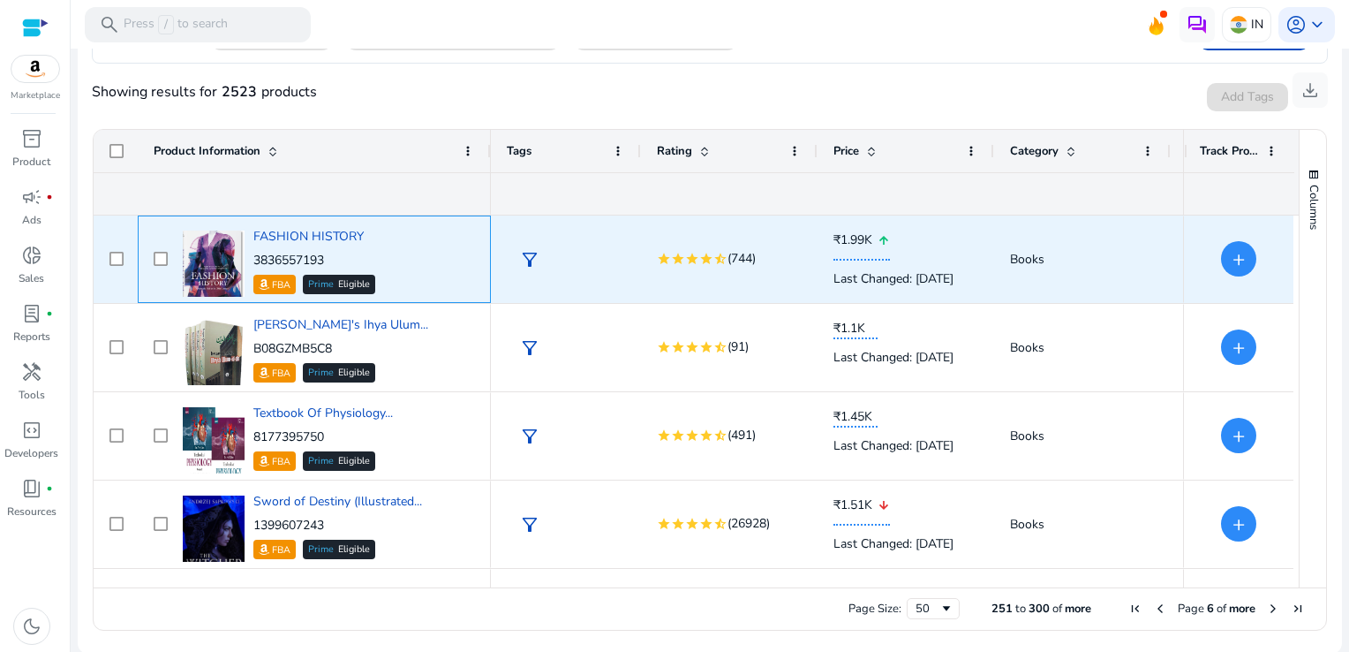
drag, startPoint x: 329, startPoint y: 255, endPoint x: 255, endPoint y: 268, distance: 75.4
click at [255, 268] on div "3836557193 FBA Prime Eligible" at bounding box center [314, 273] width 122 height 42
copy p "3836557193"
